Goal: Find specific page/section: Find specific page/section

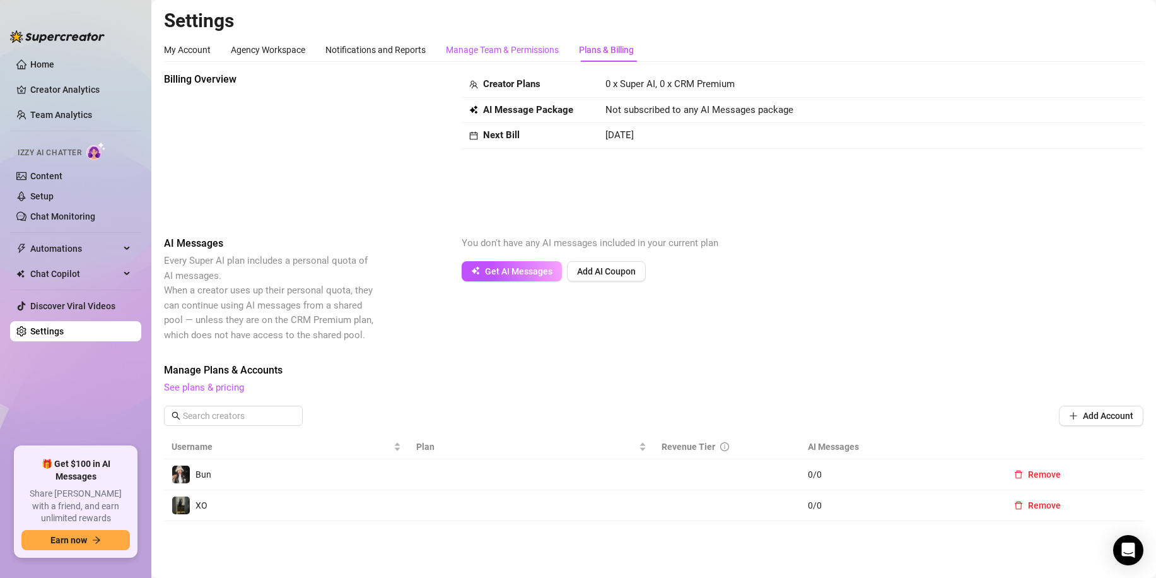
click at [534, 44] on div "Manage Team & Permissions" at bounding box center [502, 50] width 113 height 14
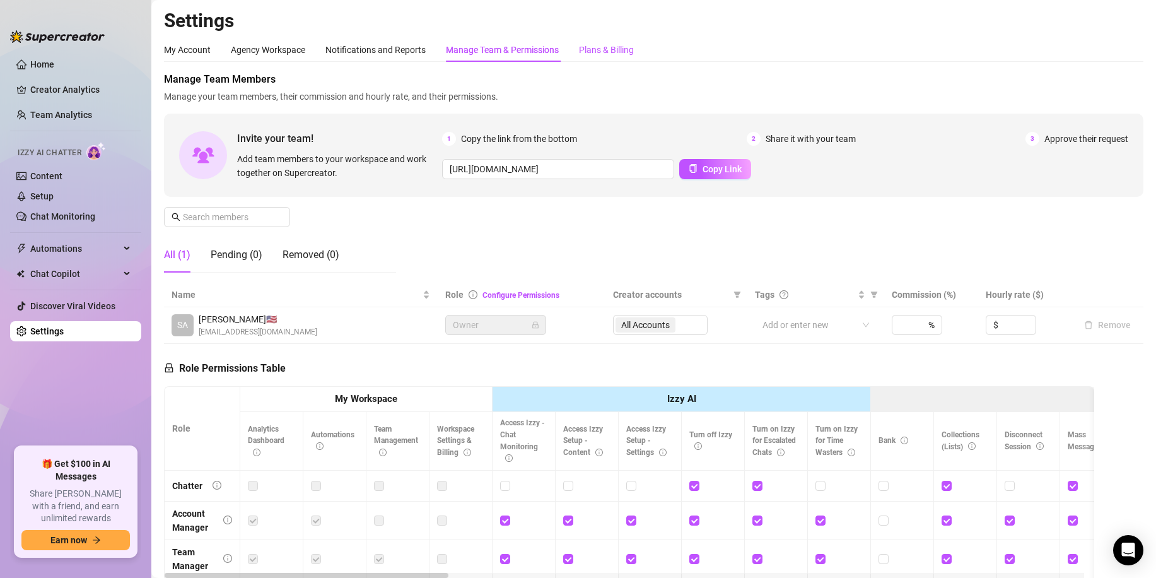
click at [608, 52] on div "Plans & Billing" at bounding box center [606, 50] width 55 height 14
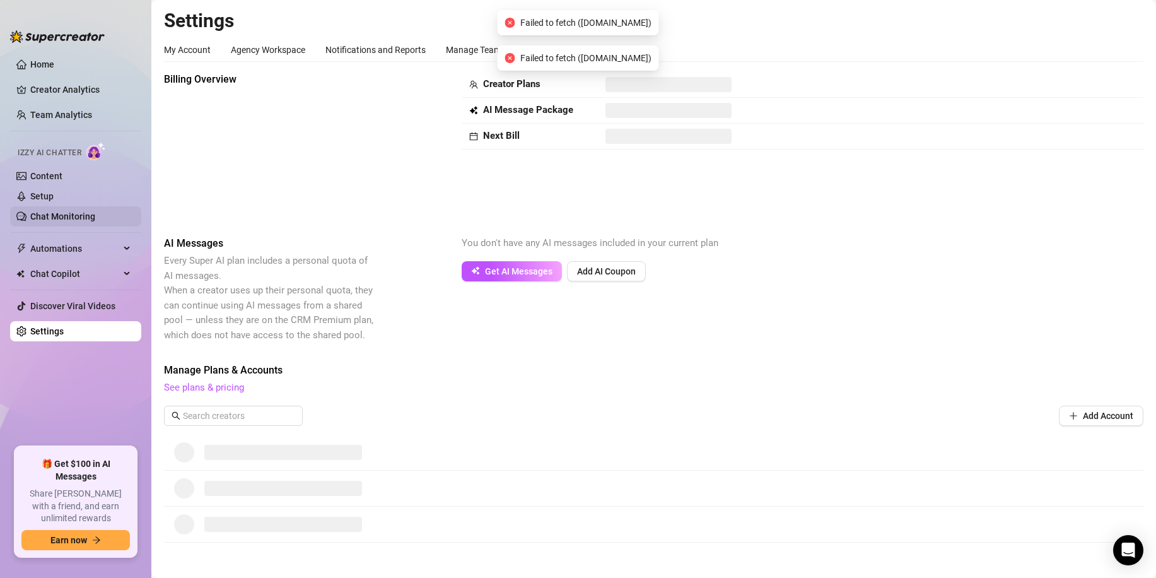
click at [85, 221] on link "Chat Monitoring" at bounding box center [62, 216] width 65 height 10
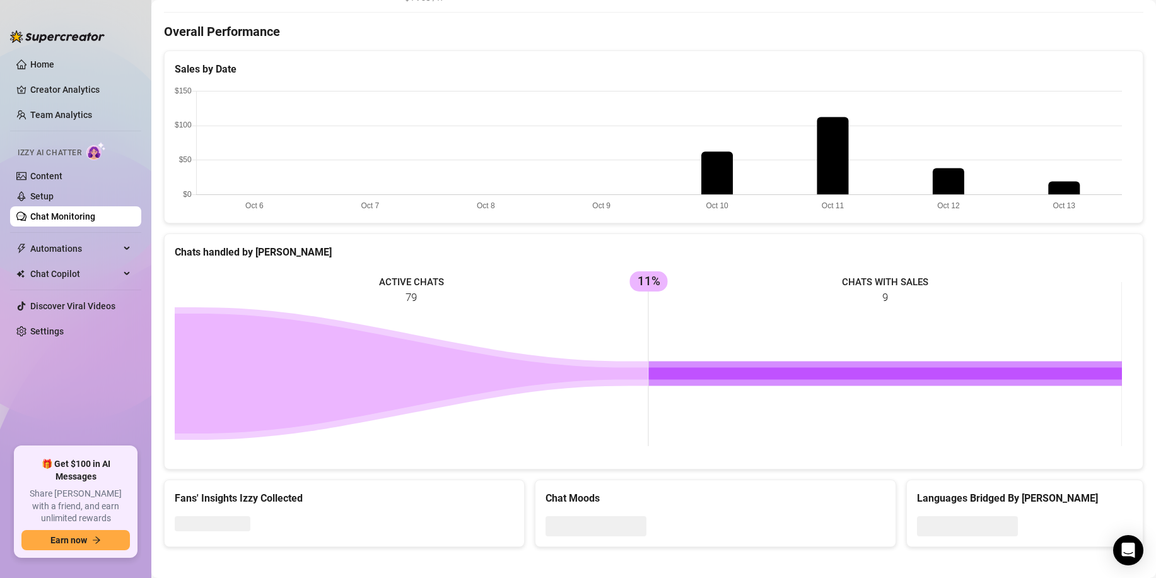
scroll to position [368, 0]
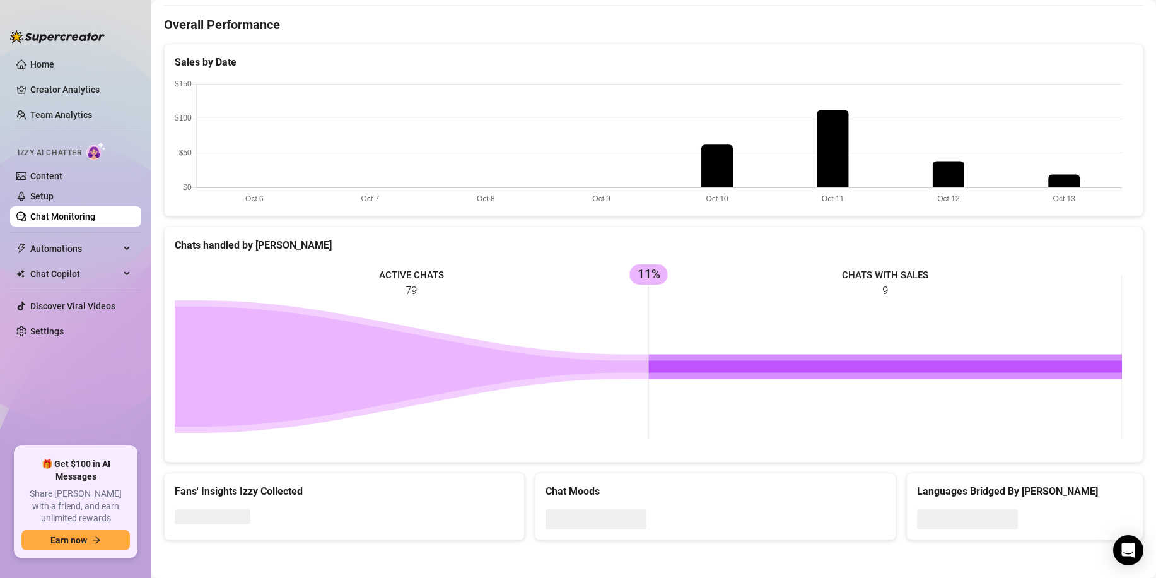
drag, startPoint x: 410, startPoint y: 363, endPoint x: 468, endPoint y: 358, distance: 58.2
click at [411, 363] on icon at bounding box center [412, 366] width 474 height 120
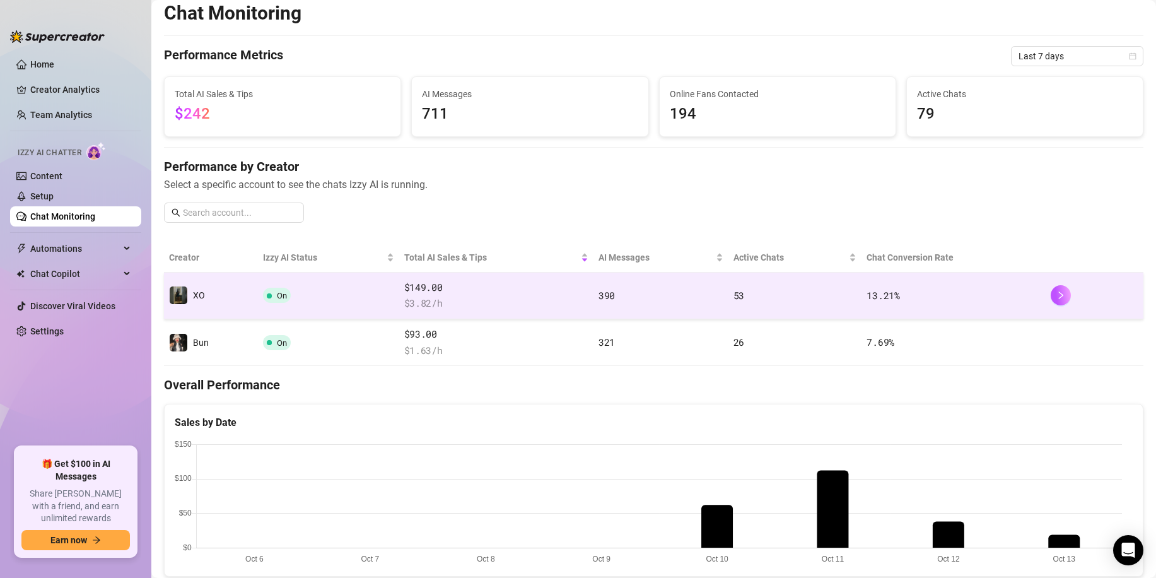
scroll to position [0, 0]
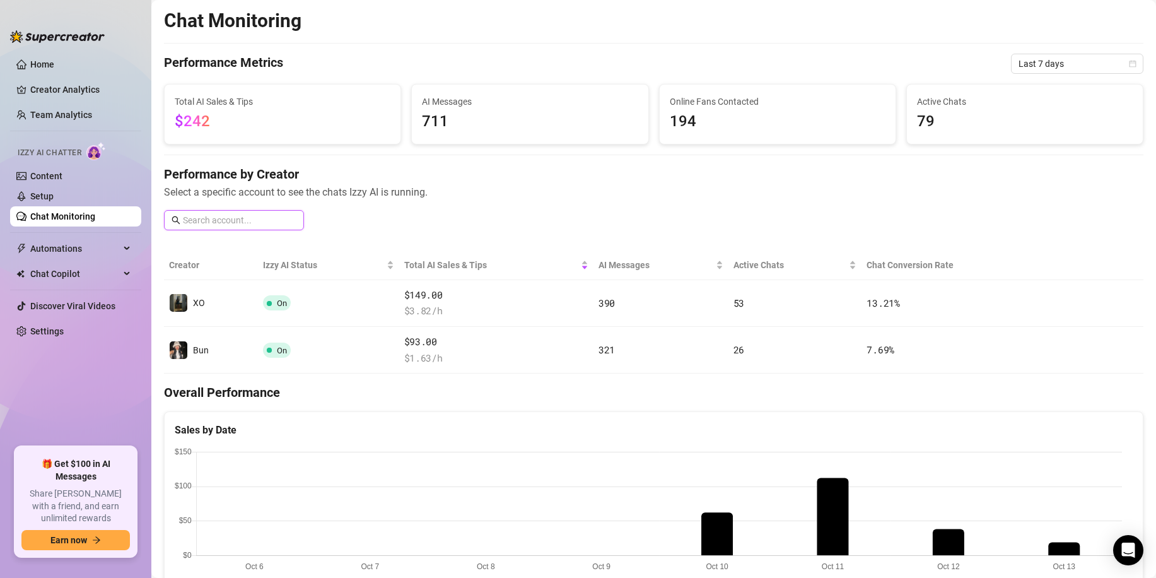
click at [250, 220] on input "text" at bounding box center [240, 220] width 114 height 14
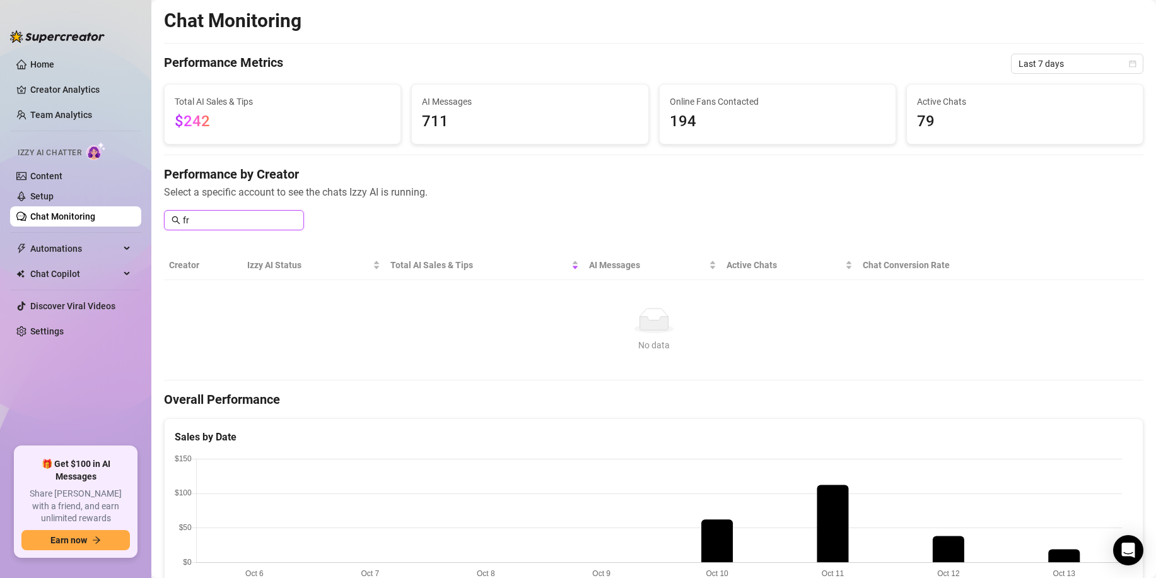
type input "f"
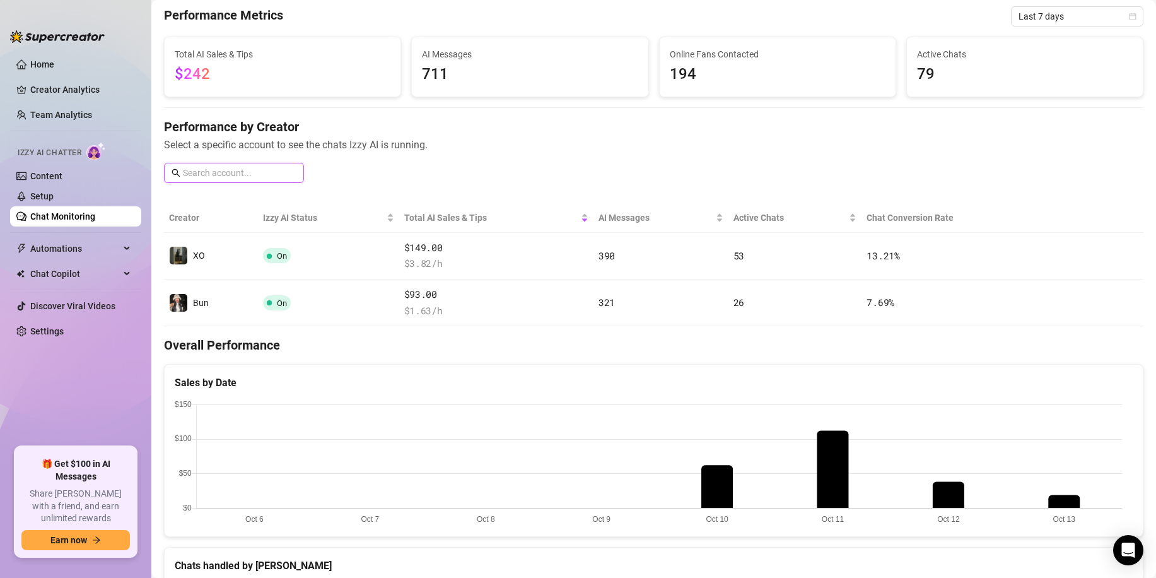
scroll to position [45, 0]
